Goal: Information Seeking & Learning: Learn about a topic

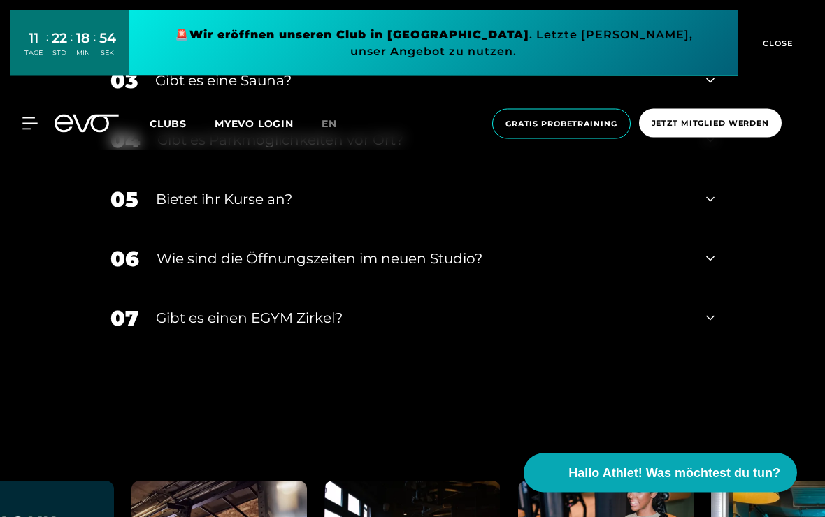
scroll to position [5422, 0]
click at [308, 329] on div "Gibt es einen EGYM Zirkel?" at bounding box center [422, 318] width 533 height 21
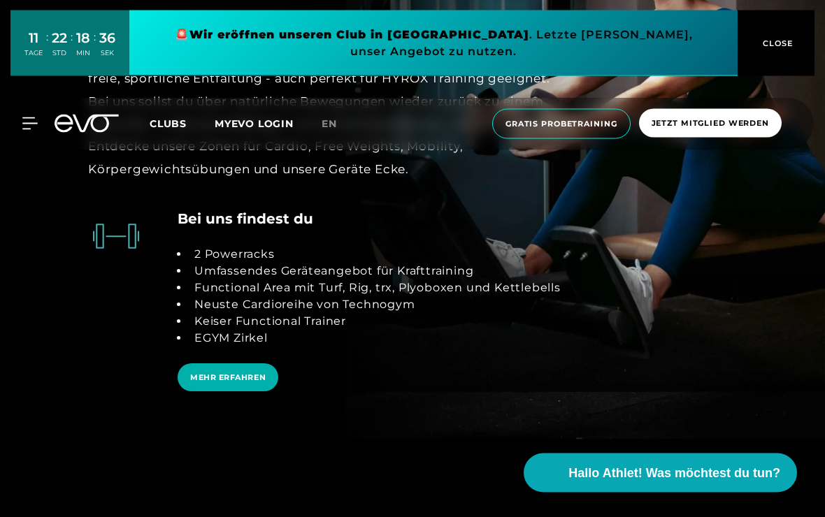
scroll to position [2636, 0]
click at [775, 52] on button "CLOSE" at bounding box center [776, 43] width 77 height 66
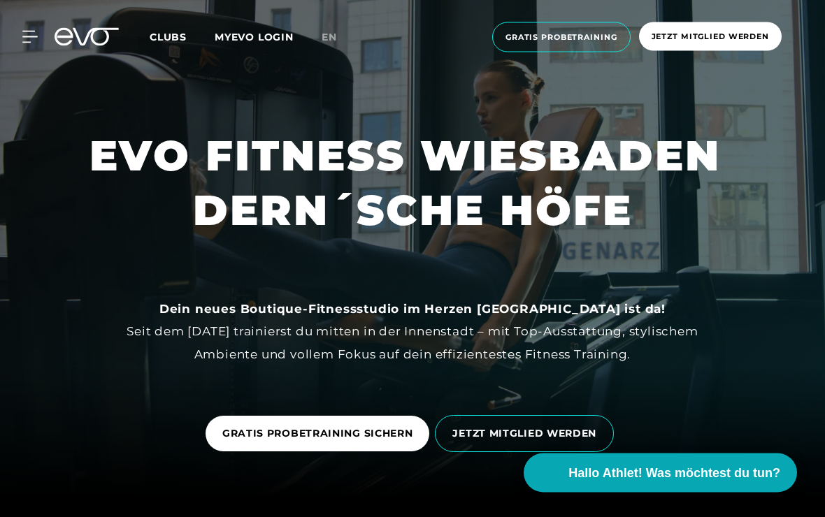
scroll to position [0, 0]
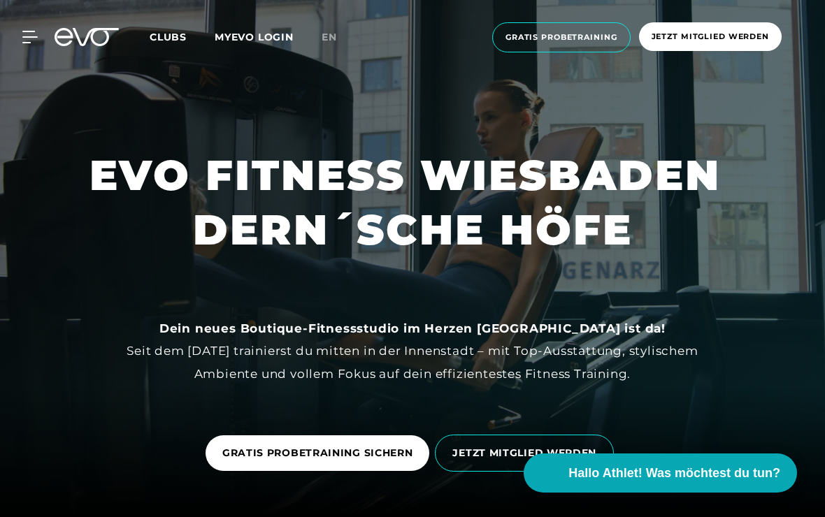
click at [33, 26] on div "MyEVO Login Über EVO Mitgliedschaften Probetraining TAGESPASS EVO Studios [GEOG…" at bounding box center [412, 37] width 819 height 52
click at [32, 33] on icon at bounding box center [29, 37] width 15 height 13
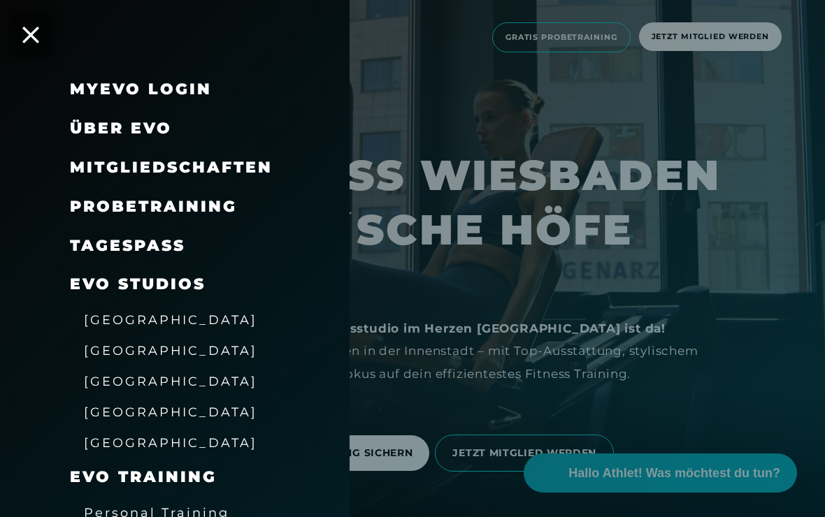
click at [124, 129] on span "Über EVO" at bounding box center [121, 128] width 102 height 19
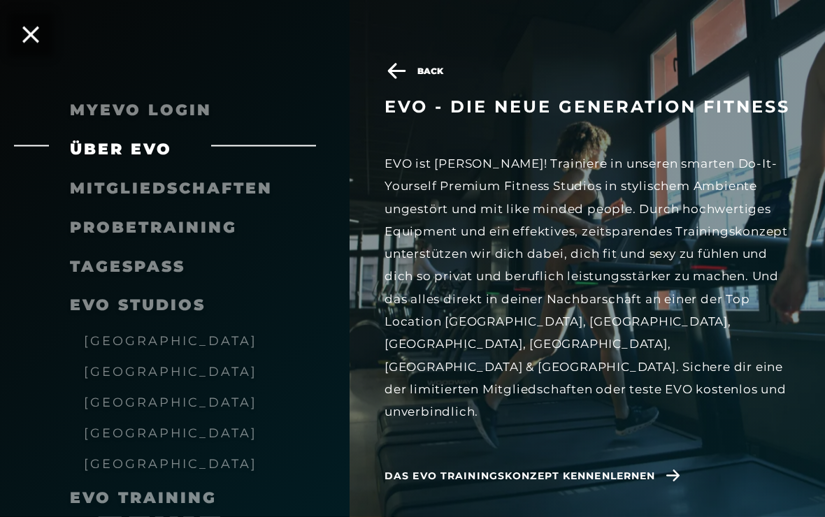
scroll to position [675, 0]
click at [642, 469] on span "Das EVO Trainingskonzept kennenlernen" at bounding box center [519, 476] width 271 height 15
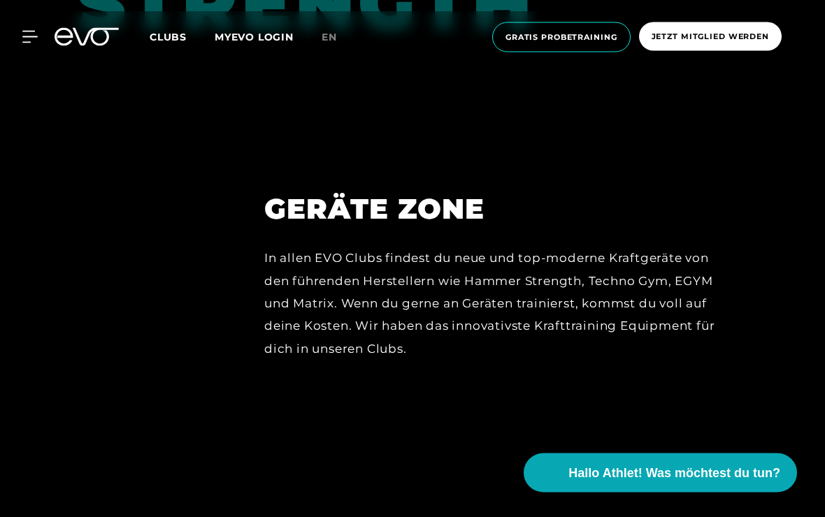
scroll to position [6046, 0]
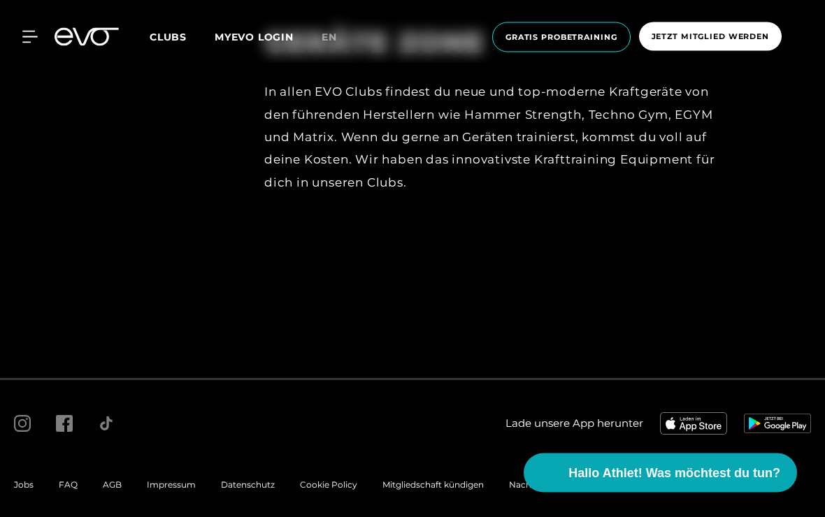
click at [169, 491] on span "Impressum" at bounding box center [171, 485] width 49 height 10
